Goal: Task Accomplishment & Management: Complete application form

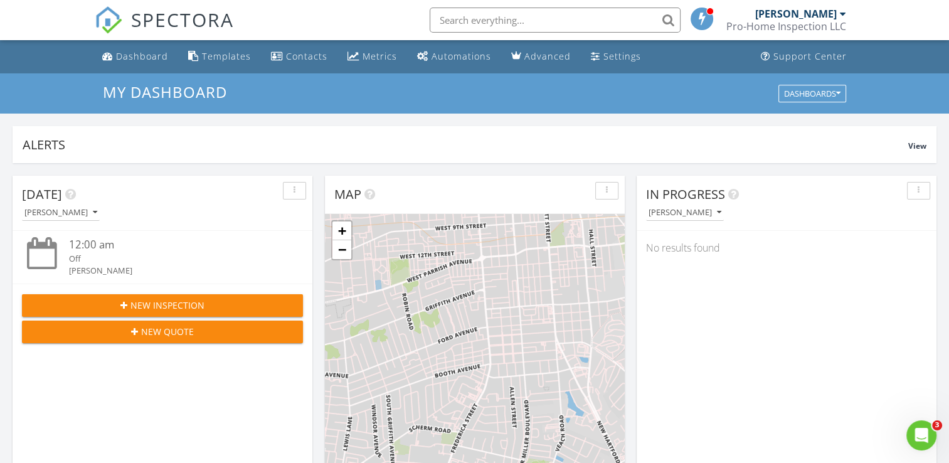
click at [169, 302] on span "New Inspection" at bounding box center [167, 304] width 74 height 13
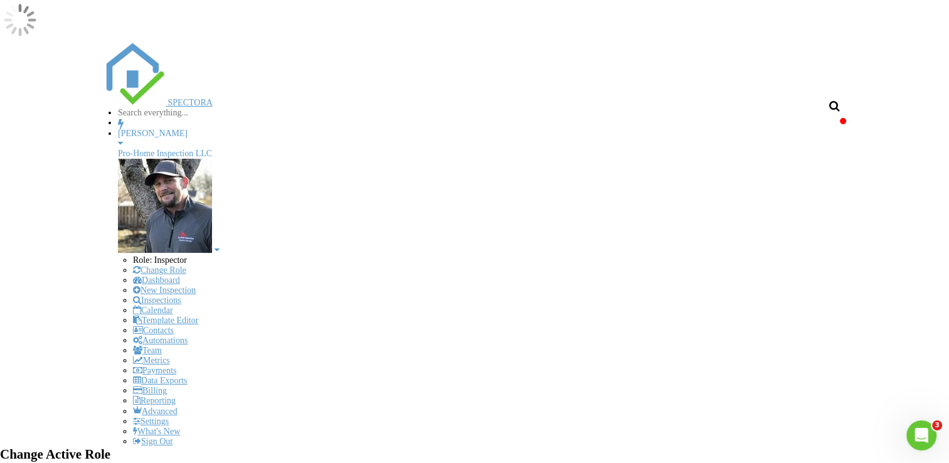
checkbox input "true"
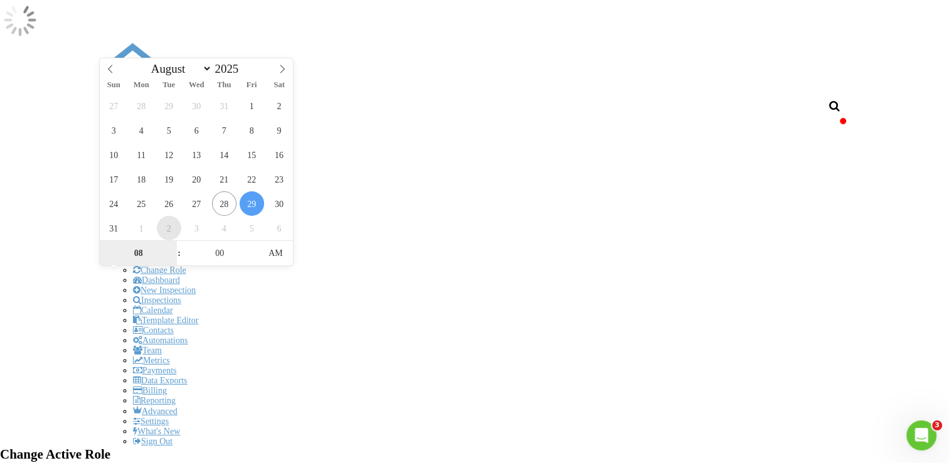
select select "8"
type input "09/02/2025 8:00 AM"
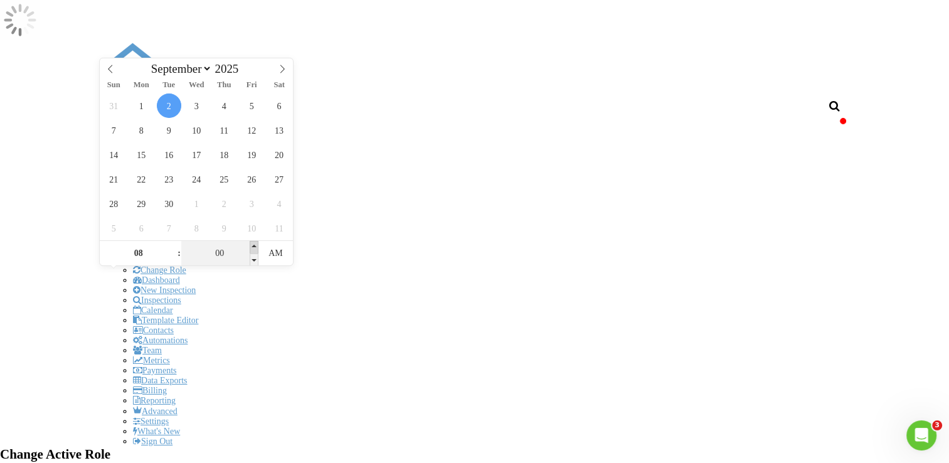
type input "05"
type input "09/02/2025 8:05 AM"
click at [251, 246] on span at bounding box center [254, 247] width 9 height 13
type input "10"
type input "09/02/2025 8:10 AM"
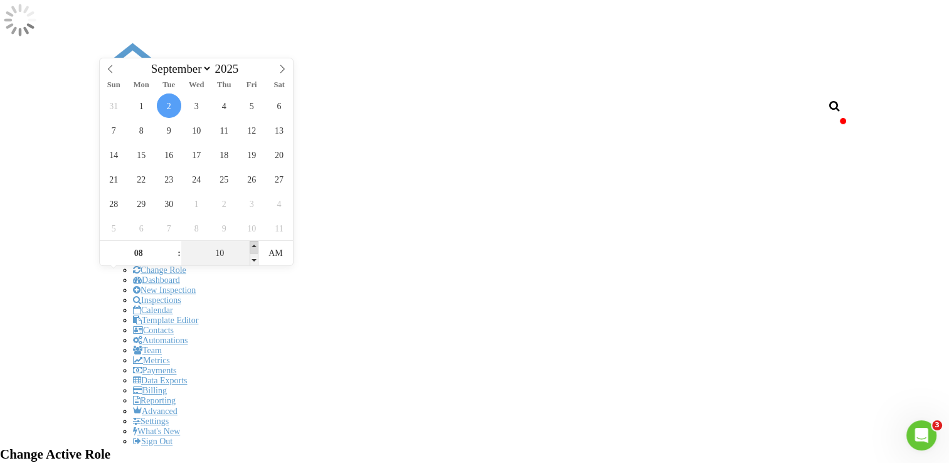
click at [251, 246] on span at bounding box center [254, 247] width 9 height 13
type input "15"
type input "09/02/2025 8:15 AM"
click at [251, 246] on span at bounding box center [254, 247] width 9 height 13
type input "20"
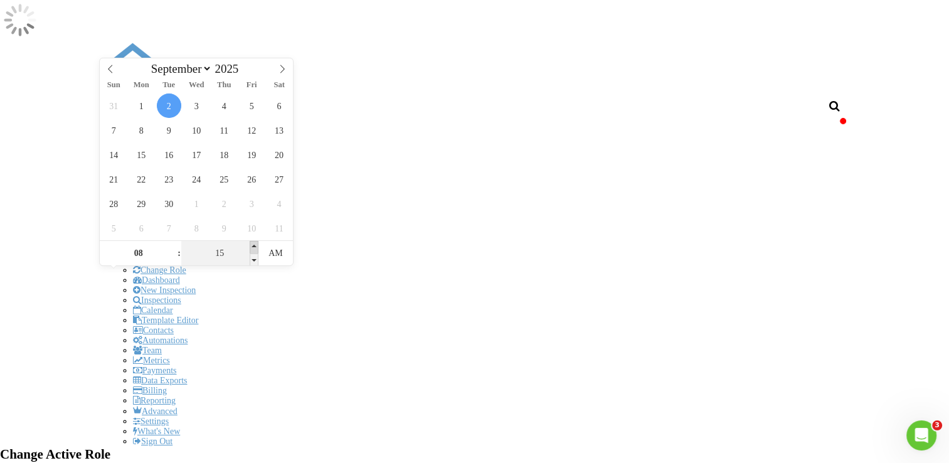
type input "09/02/2025 8:20 AM"
click at [251, 246] on span at bounding box center [254, 247] width 9 height 13
type input "25"
type input "09/02/2025 8:25 AM"
click at [251, 246] on span at bounding box center [254, 247] width 9 height 13
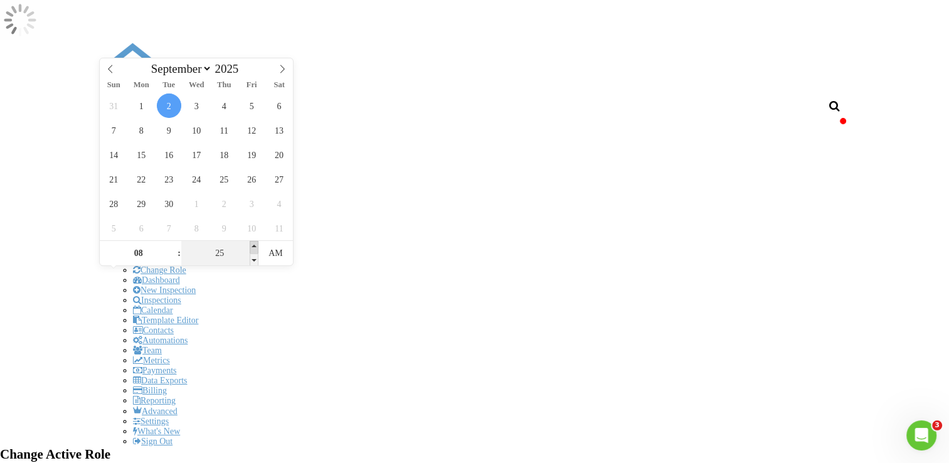
type input "30"
type input "[DATE] 8:30 AM"
click at [251, 246] on span at bounding box center [254, 247] width 9 height 13
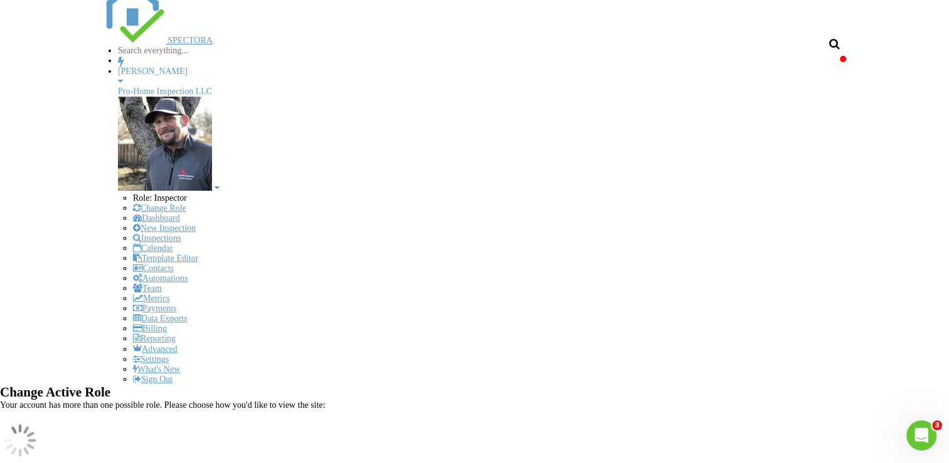
scroll to position [63, 0]
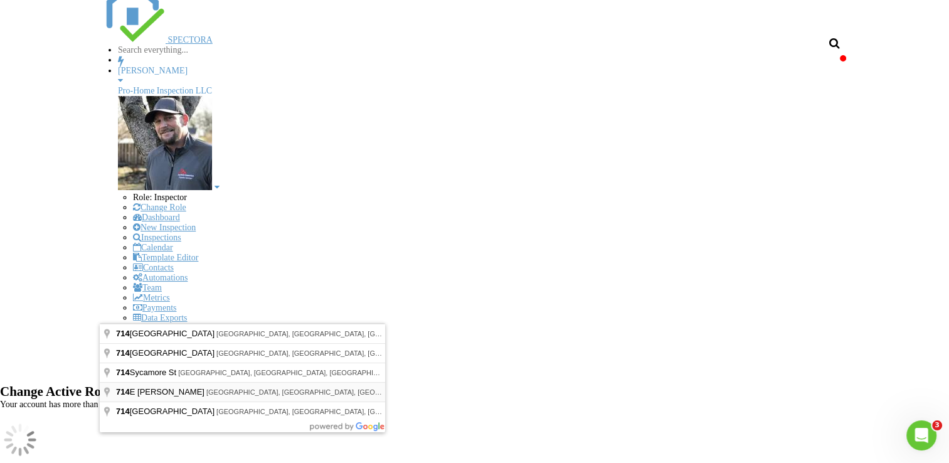
type input "714 E Glenn Ct, Owensboro, KY, USA"
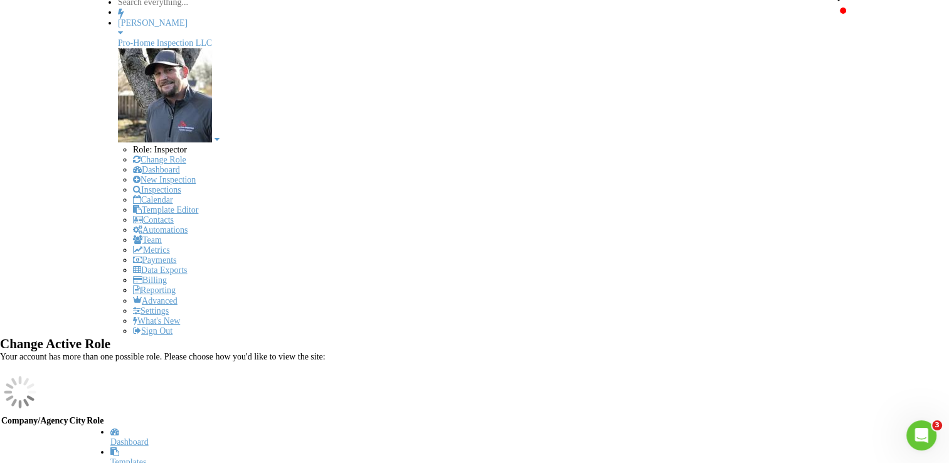
scroll to position [188, 0]
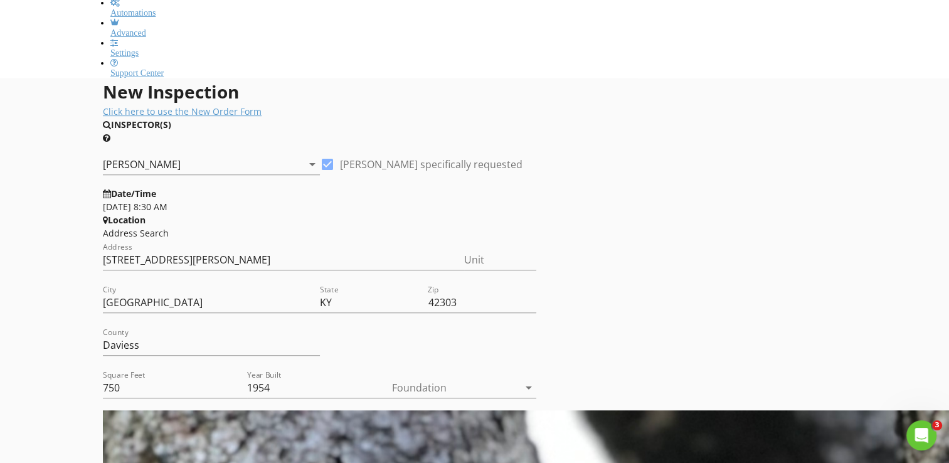
scroll to position [627, 0]
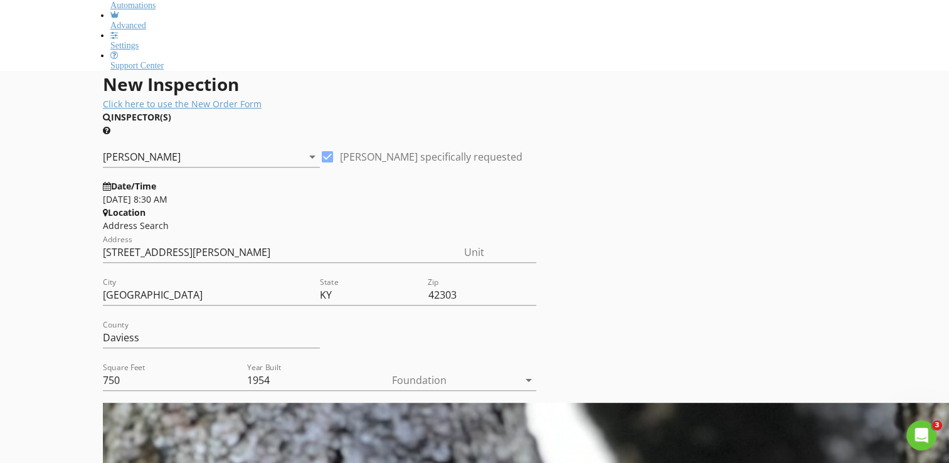
type input "Hunter"
type input "[PERSON_NAME]"
type input "[EMAIL_ADDRESS][DOMAIN_NAME]"
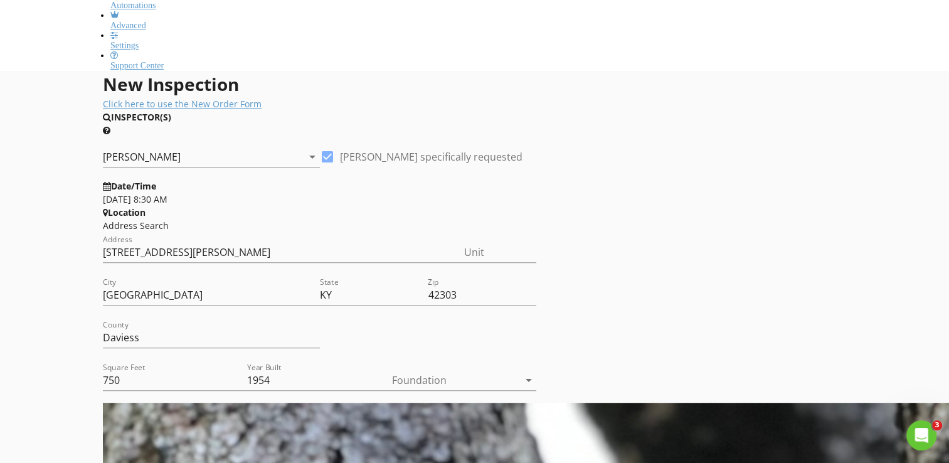
type input "[PHONE_NUMBER]"
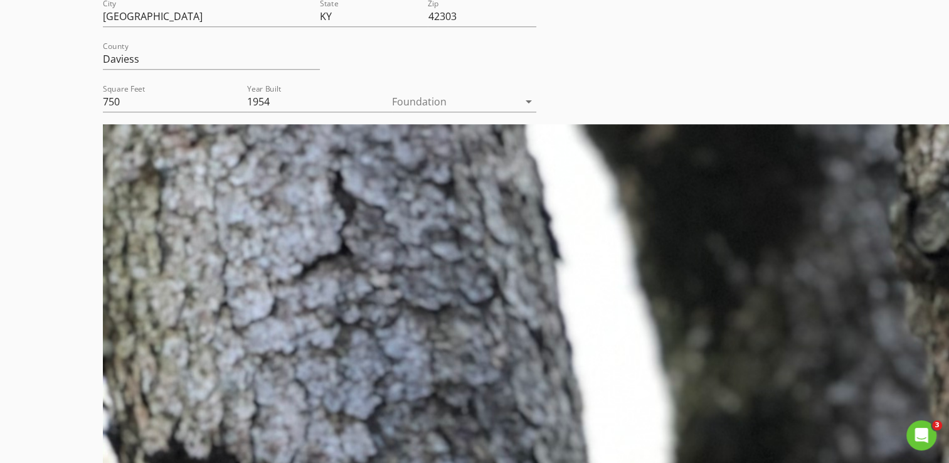
scroll to position [940, 0]
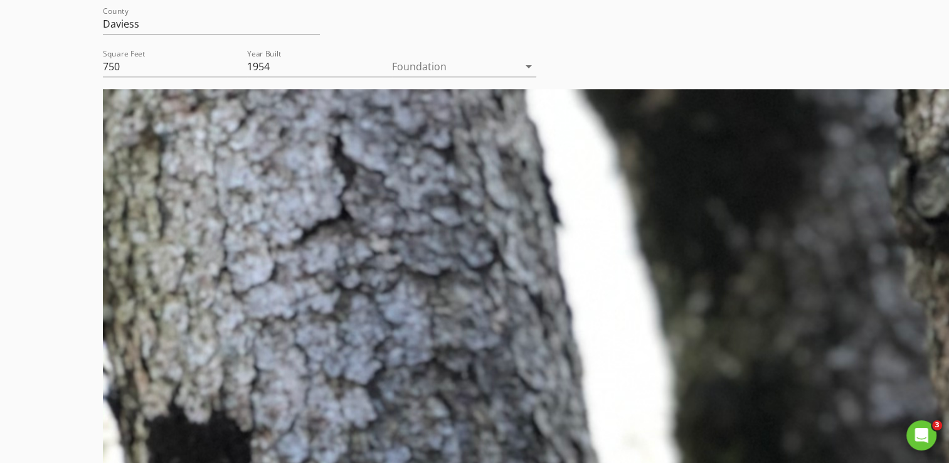
type input "400.00"
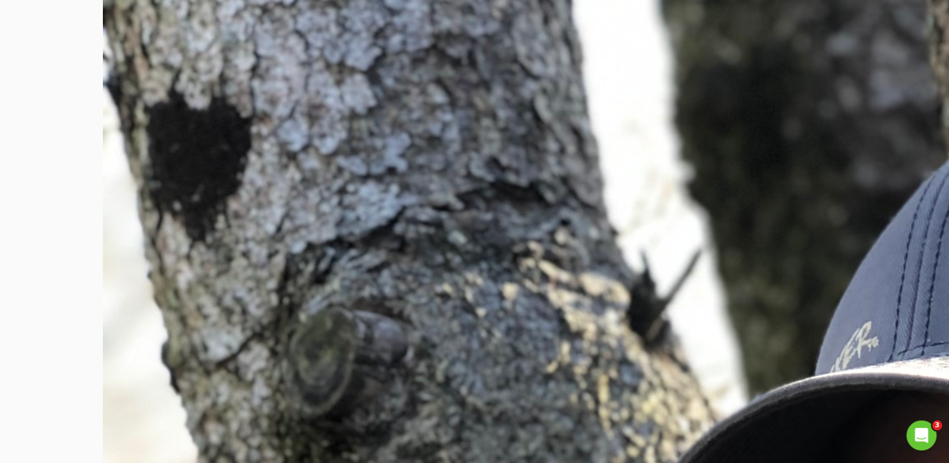
type textarea "$400.00 (Base)"
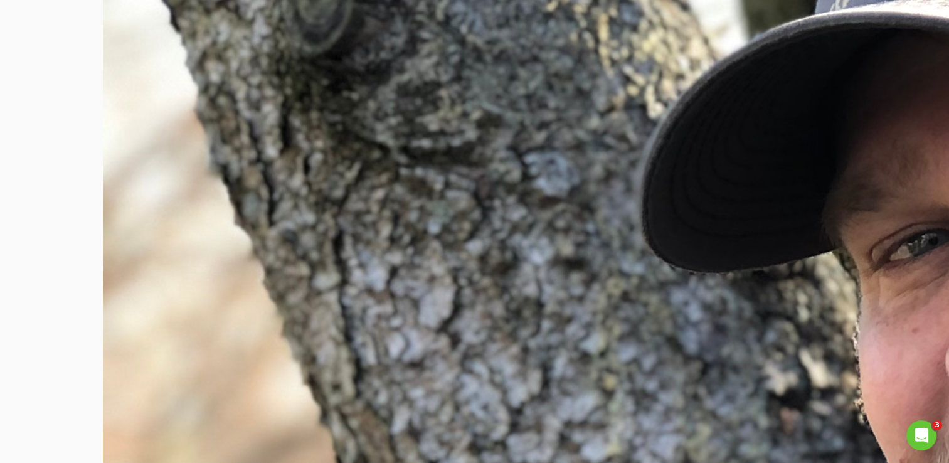
scroll to position [1630, 0]
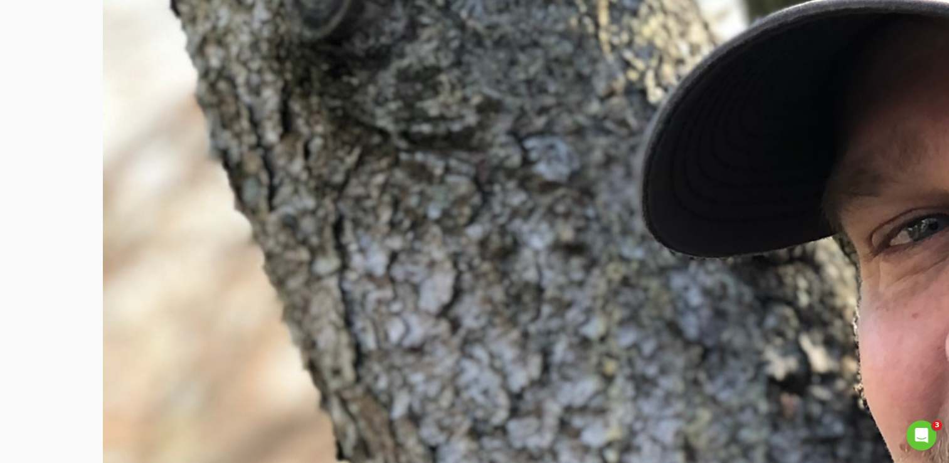
type input "[PERSON_NAME]"
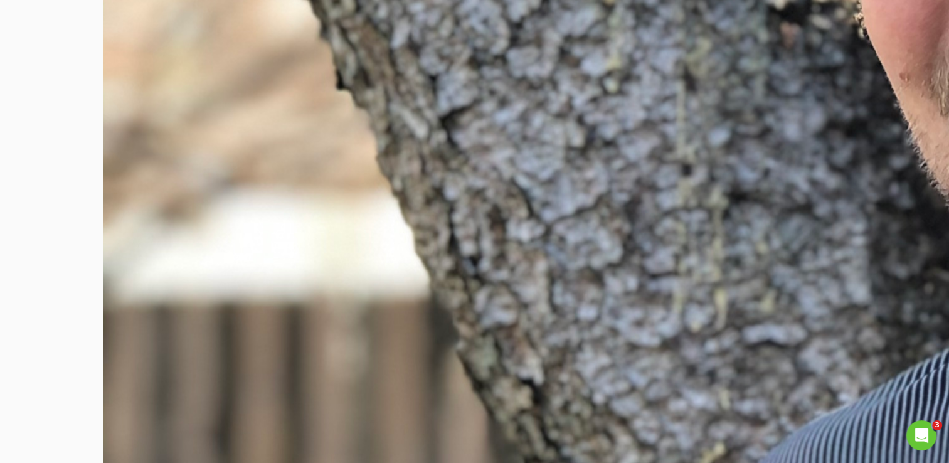
scroll to position [2069, 0]
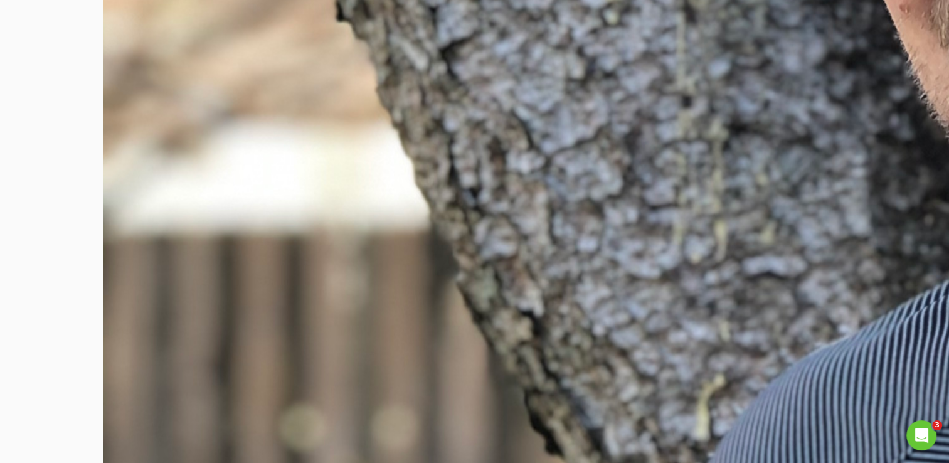
type input "Kelli"
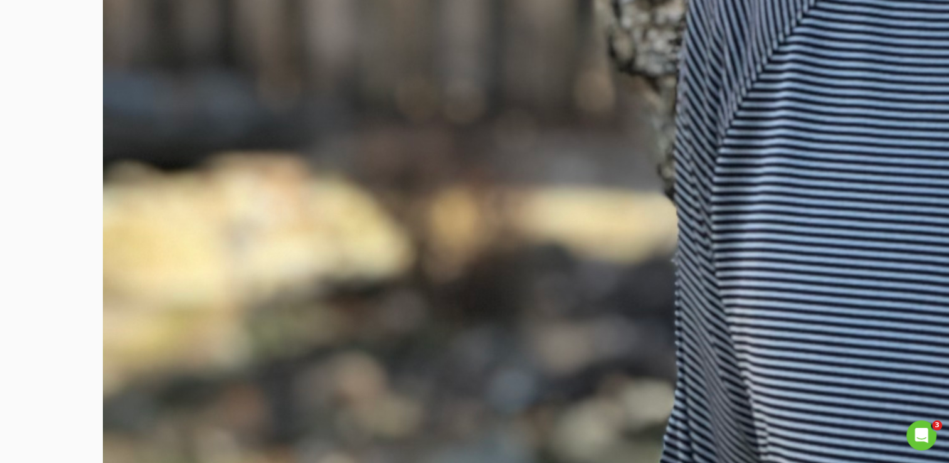
scroll to position [2686, 0]
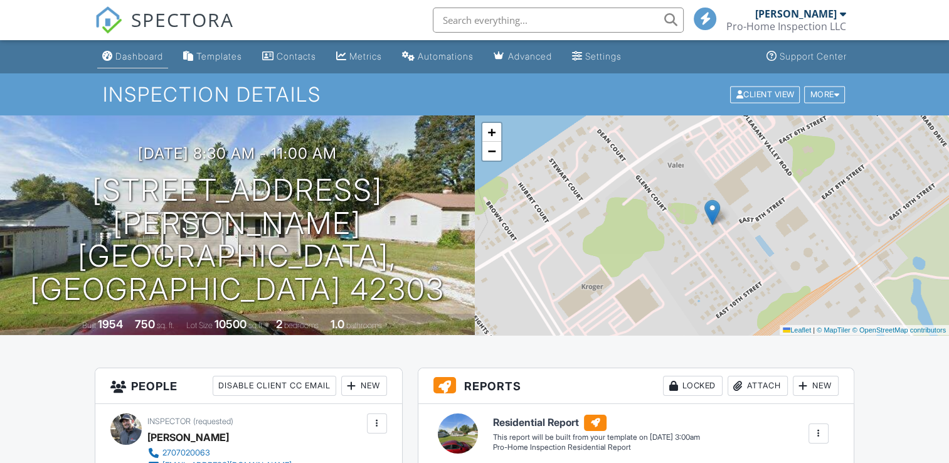
click at [154, 59] on div "Dashboard" at bounding box center [139, 56] width 48 height 11
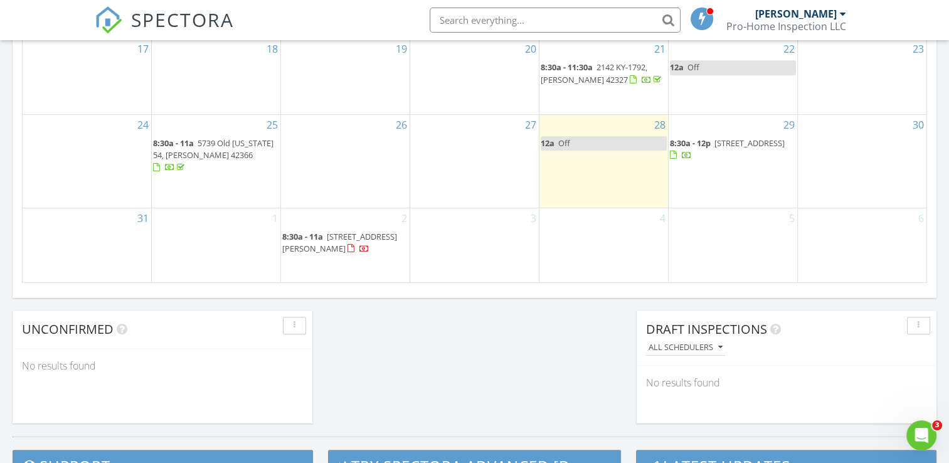
scroll to position [878, 0]
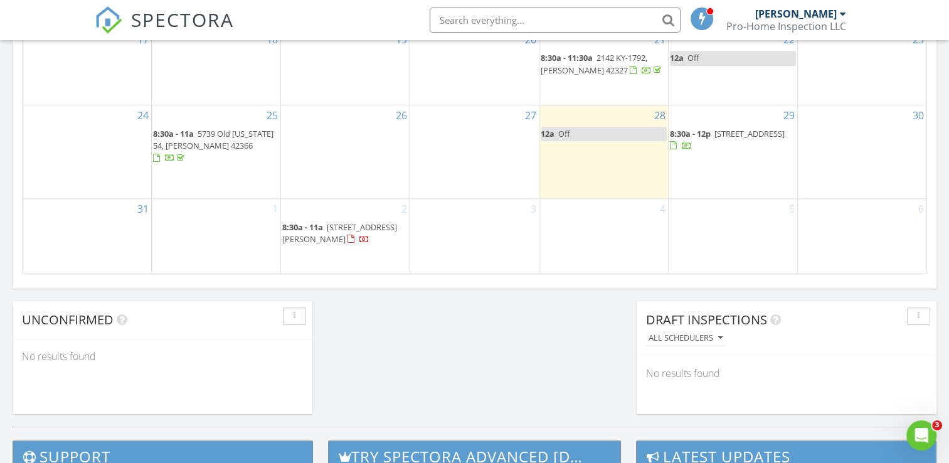
click at [202, 221] on div "1" at bounding box center [216, 236] width 129 height 75
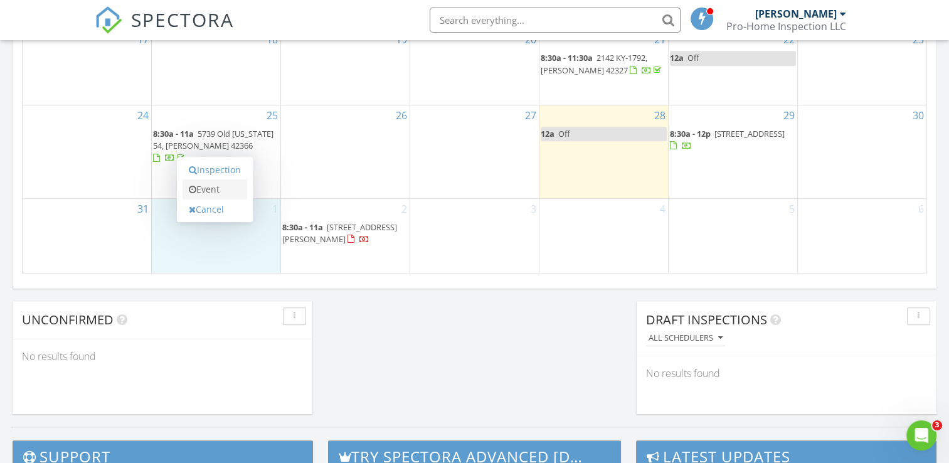
click at [214, 192] on link "Event" at bounding box center [214, 189] width 65 height 20
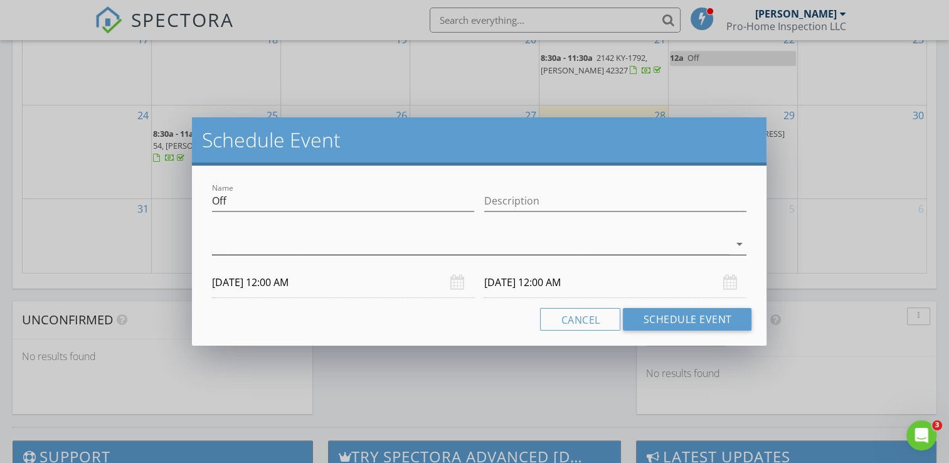
click at [314, 244] on div at bounding box center [470, 244] width 517 height 21
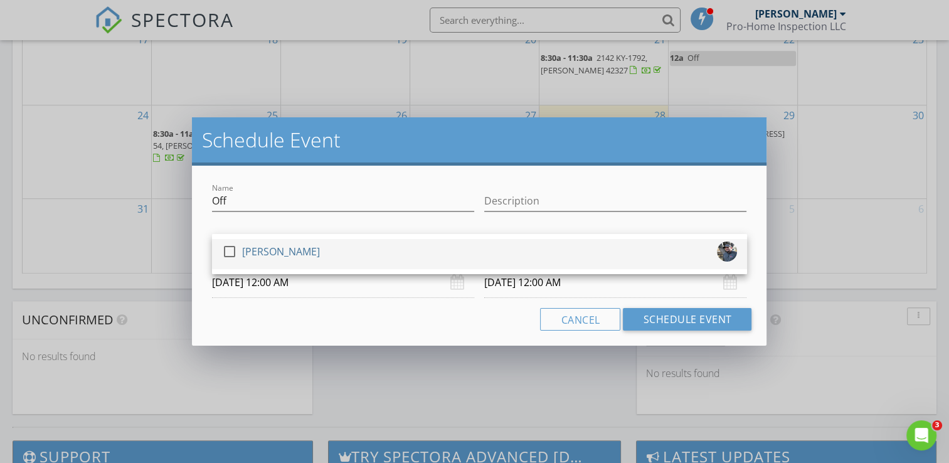
click at [313, 262] on div "check_box_outline_blank Jeremy Jones" at bounding box center [479, 253] width 515 height 25
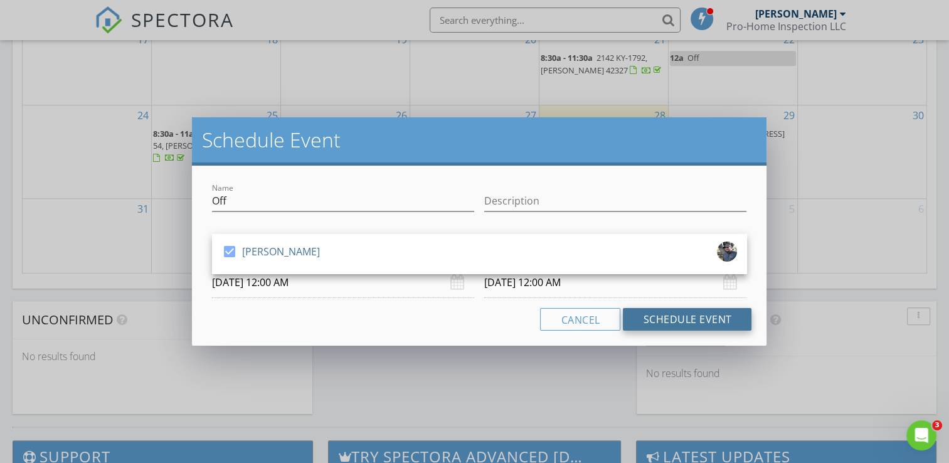
click at [639, 315] on button "Schedule Event" at bounding box center [687, 319] width 129 height 23
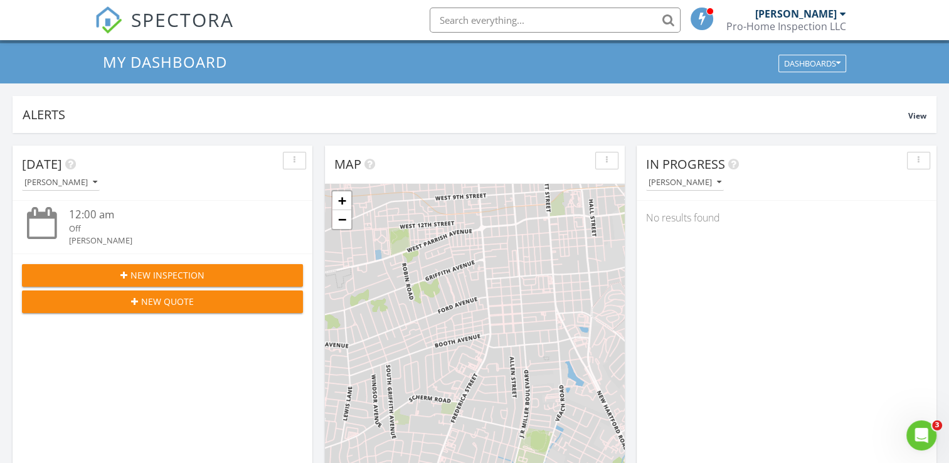
scroll to position [0, 0]
